Goal: Information Seeking & Learning: Learn about a topic

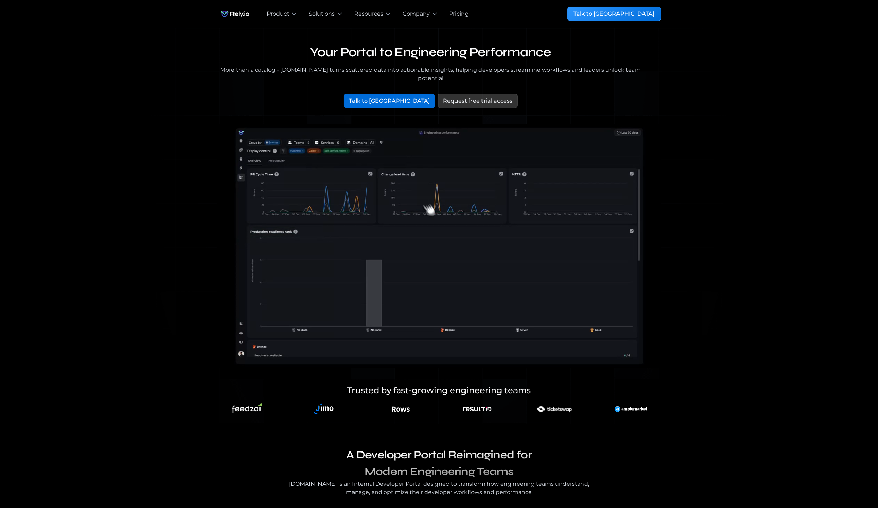
click at [452, 15] on div "Pricing" at bounding box center [458, 14] width 19 height 8
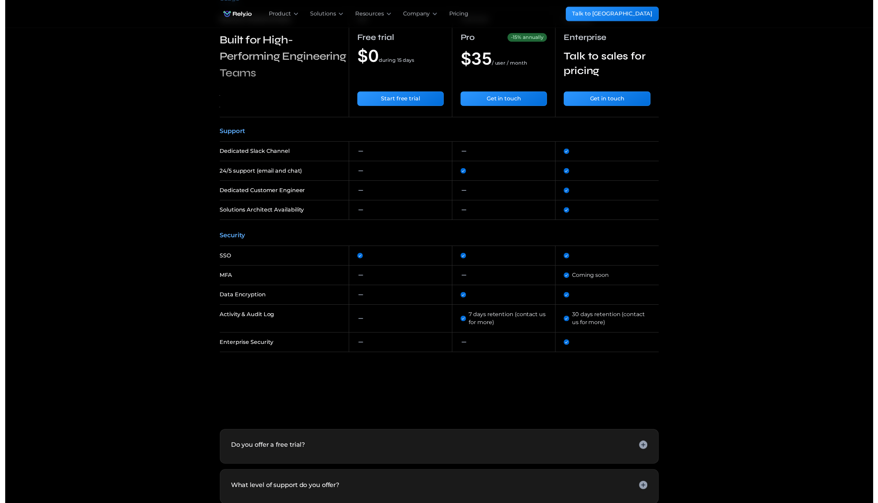
scroll to position [928, 0]
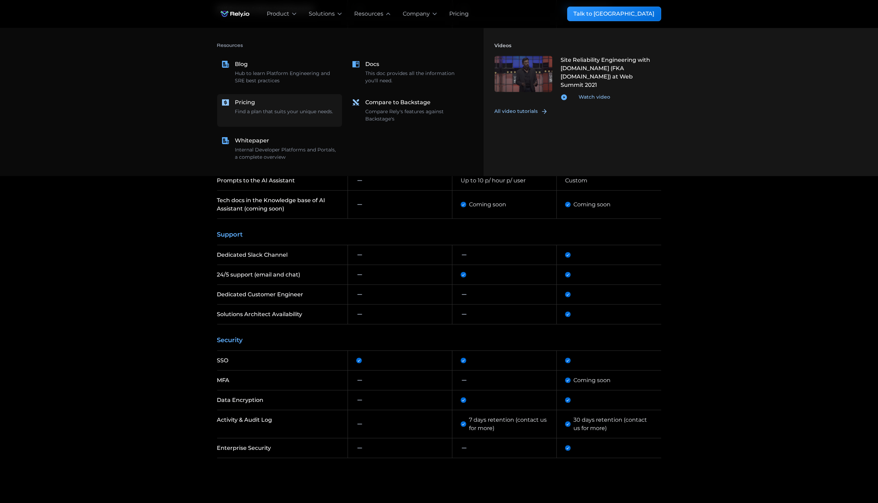
click at [272, 107] on div "Pricing Find a plan that suits your unique needs." at bounding box center [286, 106] width 103 height 17
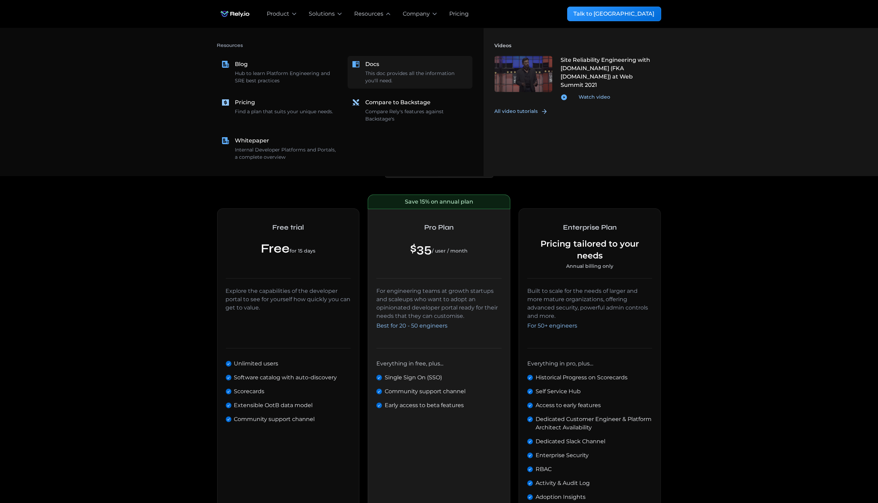
click at [367, 64] on link "Docs This doc provides all the information you'll need." at bounding box center [410, 72] width 125 height 33
